Goal: Task Accomplishment & Management: Manage account settings

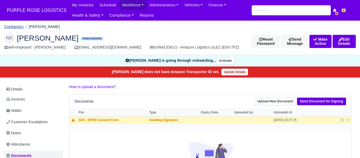
click at [16, 25] on link "Contractors" at bounding box center [14, 27] width 20 height 4
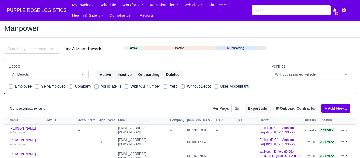
select select "25"
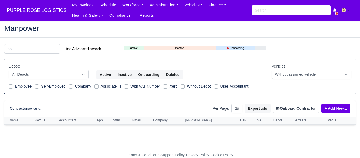
type input "o"
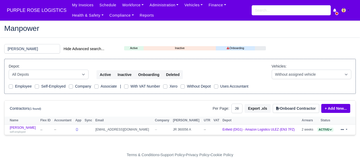
type input "usmani"
click at [15, 128] on link "Imran Usmani self-employed" at bounding box center [24, 130] width 28 height 8
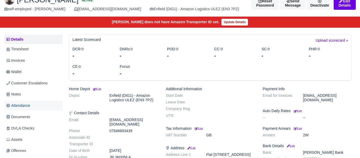
scroll to position [41, 0]
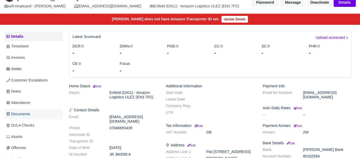
drag, startPoint x: 27, startPoint y: 114, endPoint x: 93, endPoint y: 98, distance: 68.5
click at [27, 114] on span "Documents" at bounding box center [18, 114] width 24 height 6
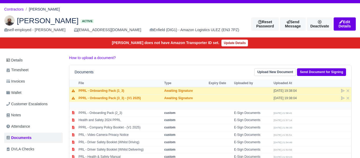
scroll to position [18, 0]
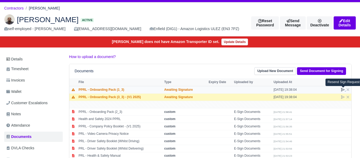
click at [343, 91] on icon at bounding box center [343, 90] width 4 height 4
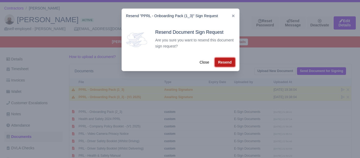
click at [226, 61] on button "Resend" at bounding box center [225, 62] width 20 height 9
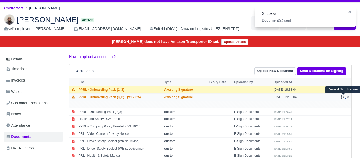
click at [341, 97] on icon at bounding box center [343, 97] width 4 height 4
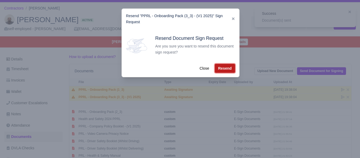
click at [231, 68] on button "Resend" at bounding box center [225, 68] width 20 height 9
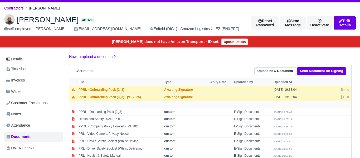
click at [87, 13] on div "Imran Usmani Active self-employed - Imran Usmani imran@ascendiaai.net Enfield (…" at bounding box center [180, 23] width 360 height 26
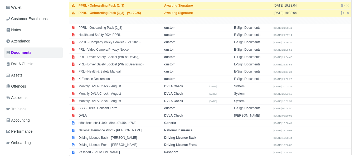
scroll to position [109, 0]
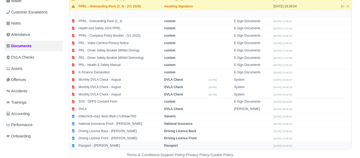
click at [175, 147] on strong "Passport" at bounding box center [170, 146] width 13 height 4
select select "passport"
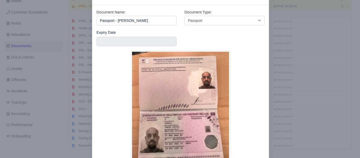
scroll to position [19, 0]
click at [302, 136] on div at bounding box center [180, 79] width 360 height 158
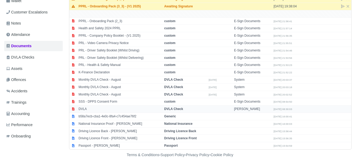
click at [175, 108] on strong "DVLA Check" at bounding box center [173, 109] width 19 height 4
select select "dvla-check"
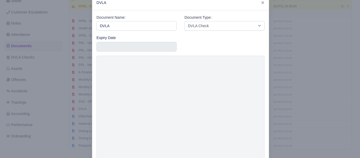
scroll to position [39, 0]
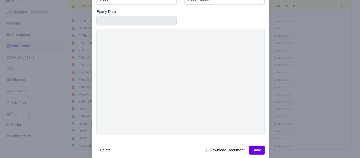
click at [325, 32] on div at bounding box center [180, 79] width 360 height 158
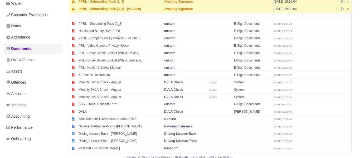
scroll to position [0, 0]
